Goal: Navigation & Orientation: Find specific page/section

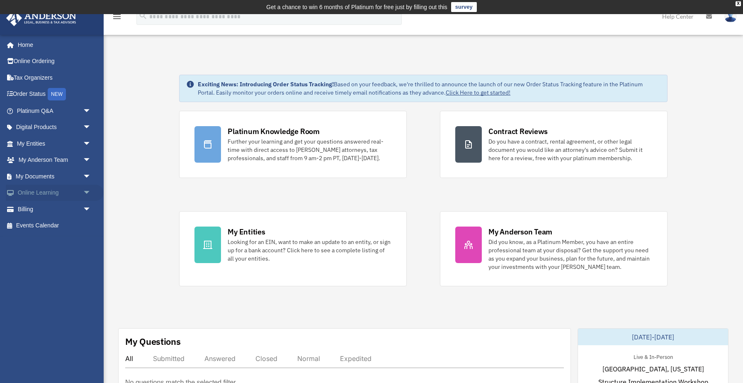
click at [83, 192] on span "arrow_drop_down" at bounding box center [91, 193] width 17 height 17
click at [55, 131] on link "Digital Products arrow_drop_down" at bounding box center [55, 127] width 98 height 17
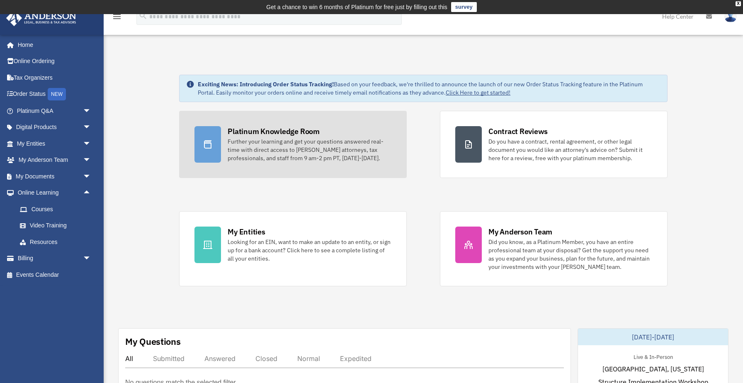
click at [267, 131] on div "Platinum Knowledge Room" at bounding box center [274, 131] width 92 height 10
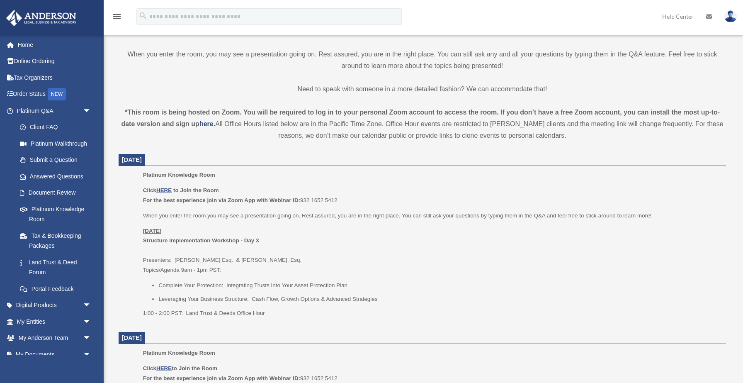
scroll to position [241, 0]
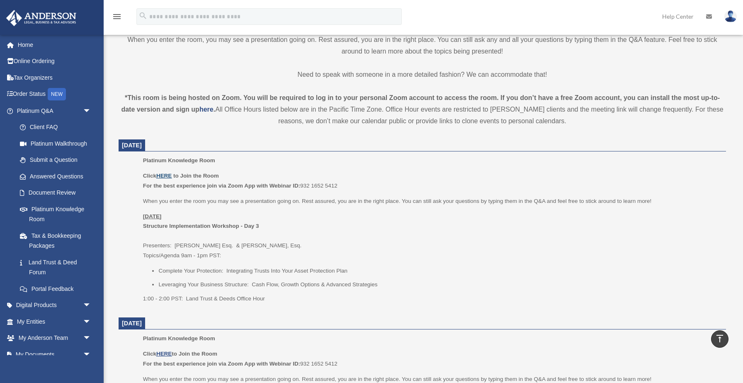
click at [168, 176] on u "HERE" at bounding box center [163, 176] width 15 height 6
